Goal: Task Accomplishment & Management: Use online tool/utility

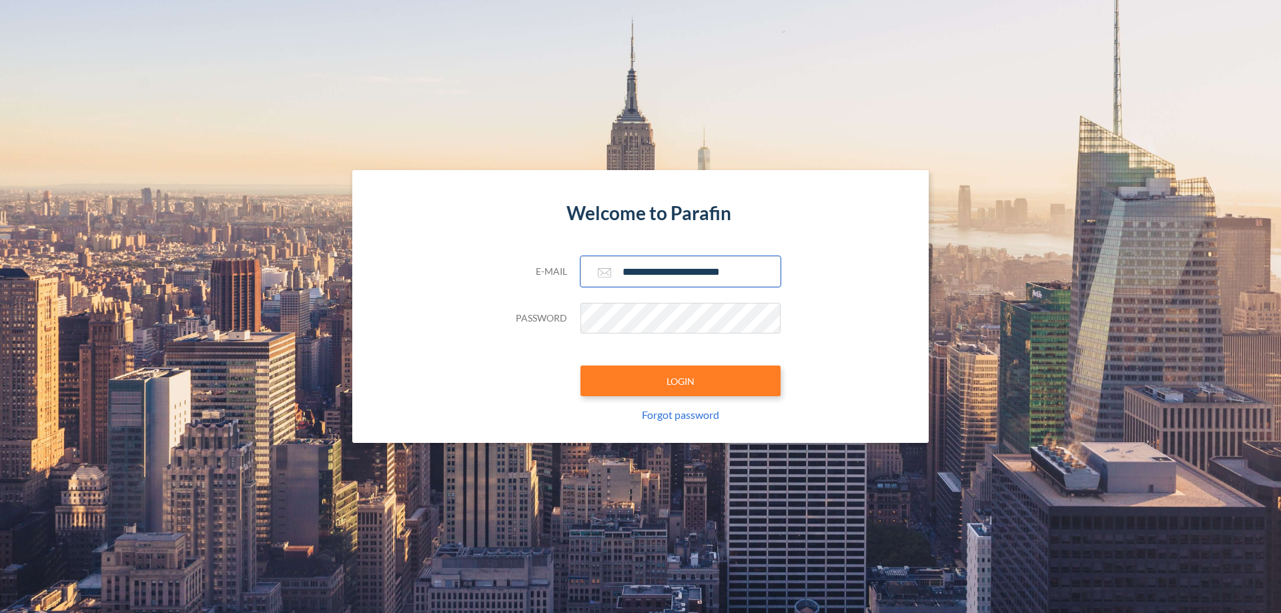
type input "**********"
click at [681, 381] on button "LOGIN" at bounding box center [680, 381] width 200 height 31
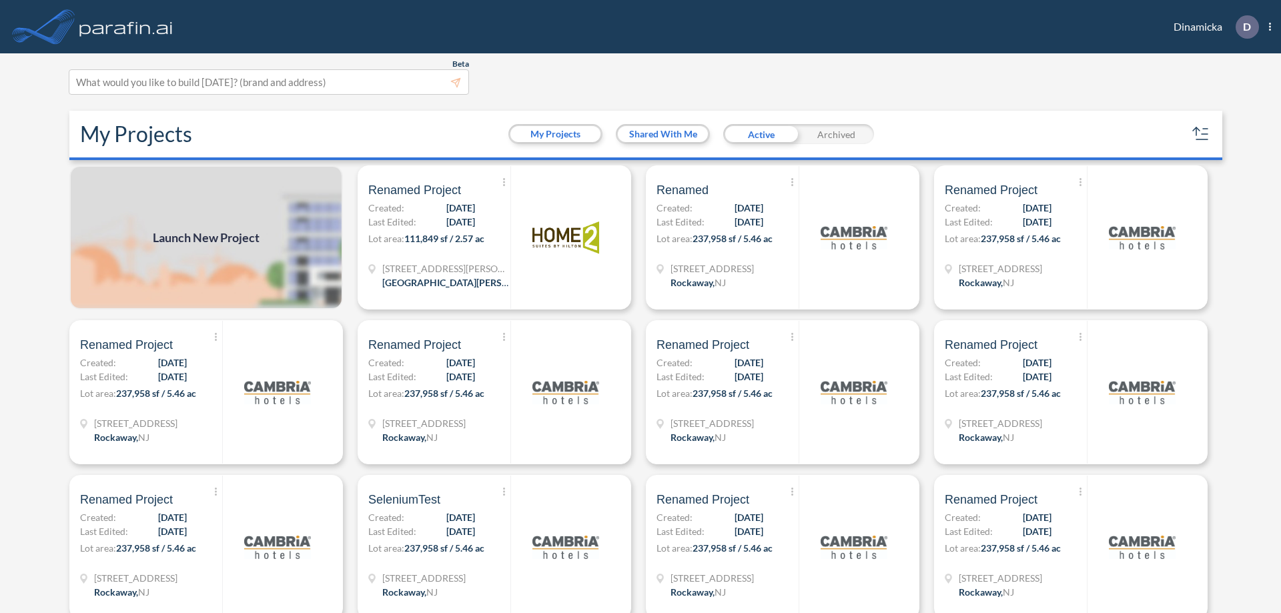
scroll to position [3, 0]
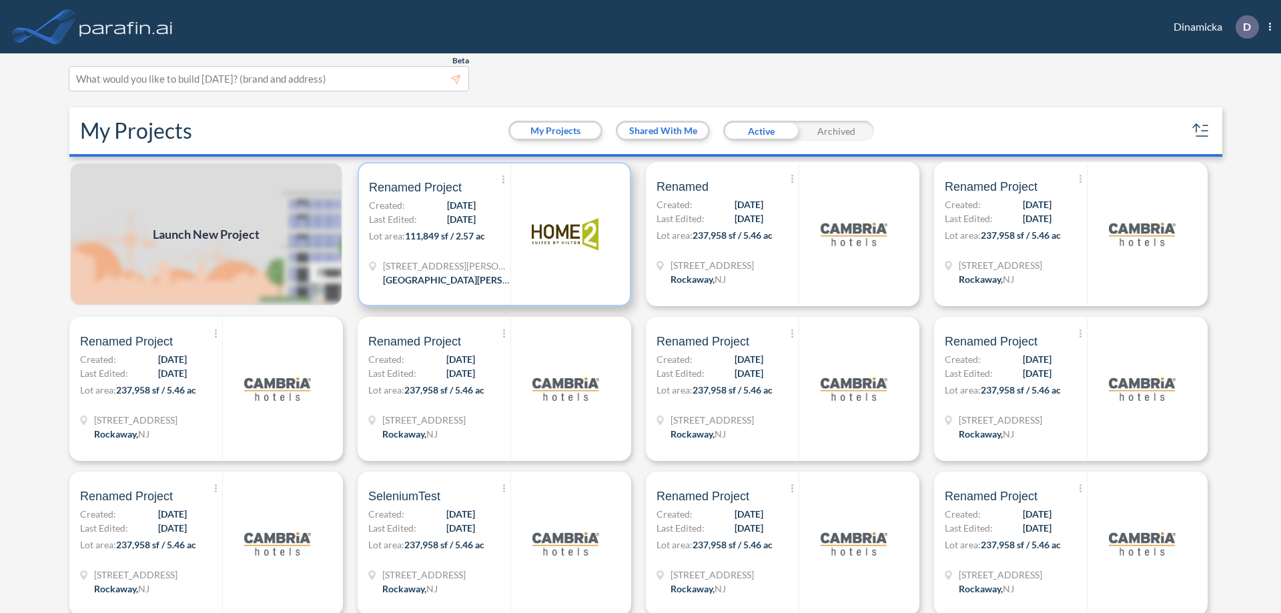
click at [492, 234] on p "Lot area: 111,849 sf / 2.57 ac" at bounding box center [439, 238] width 141 height 19
